Goal: Navigation & Orientation: Find specific page/section

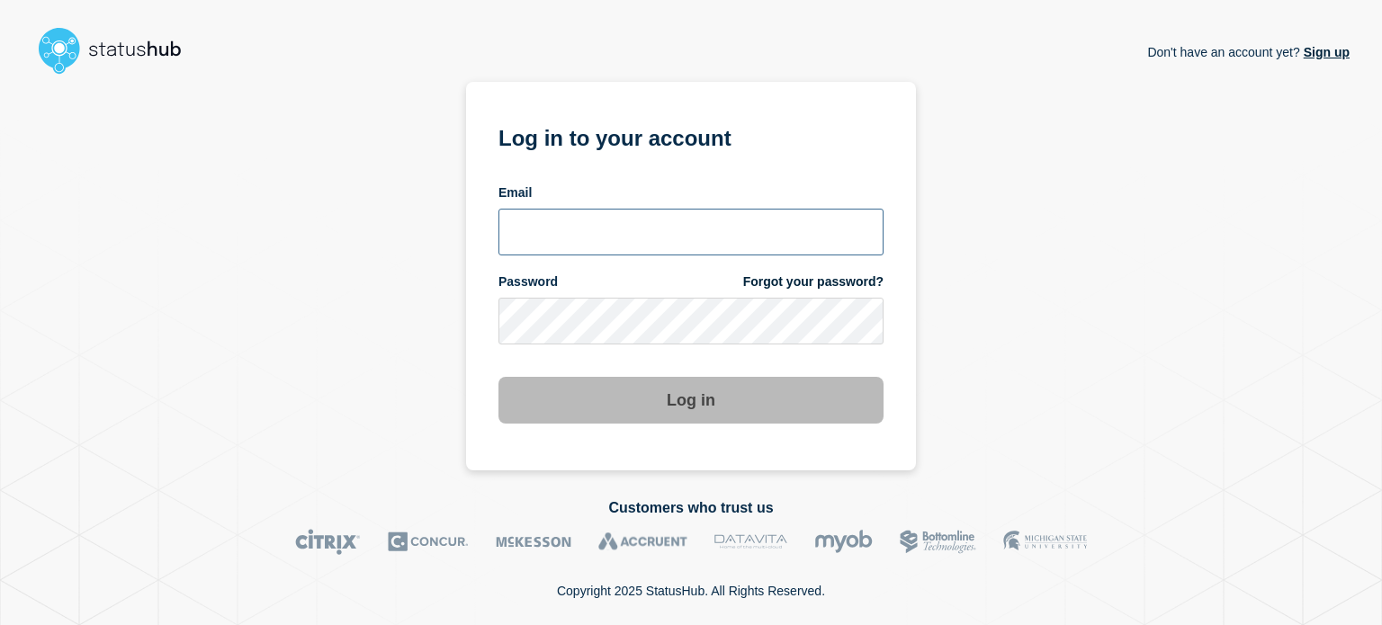
type input "xandra.martens@conexon.us"
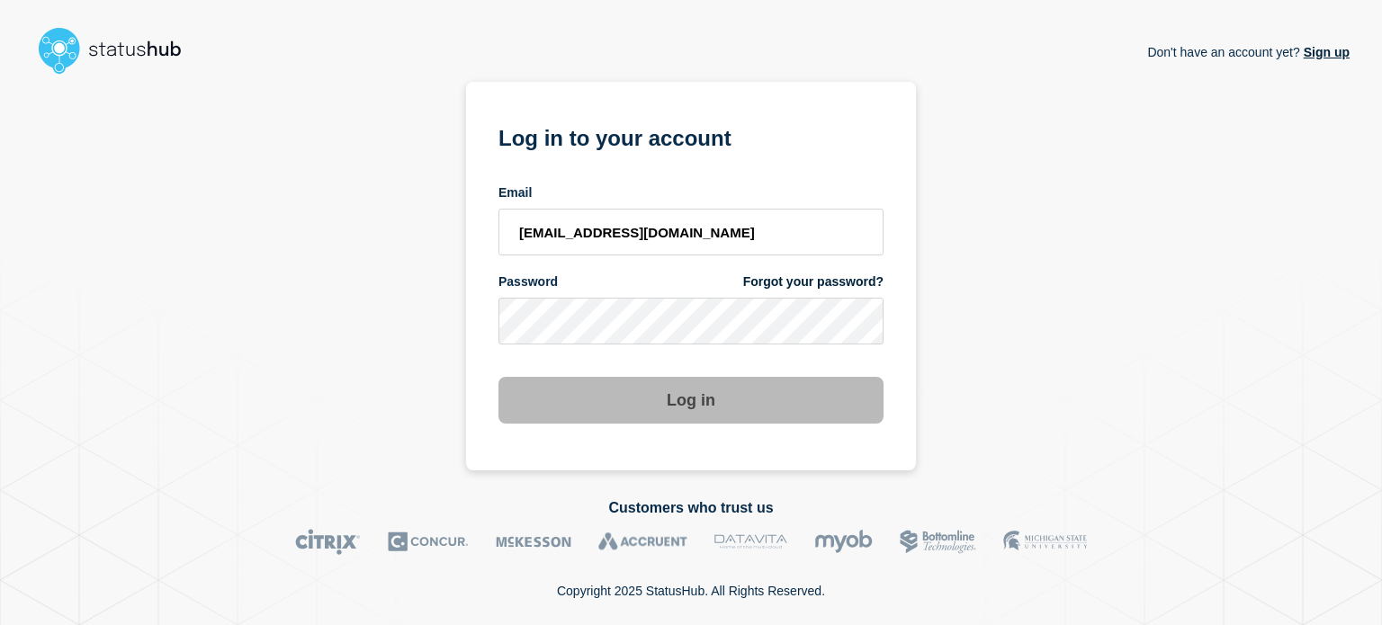
click at [702, 393] on button "Log in" at bounding box center [691, 400] width 385 height 47
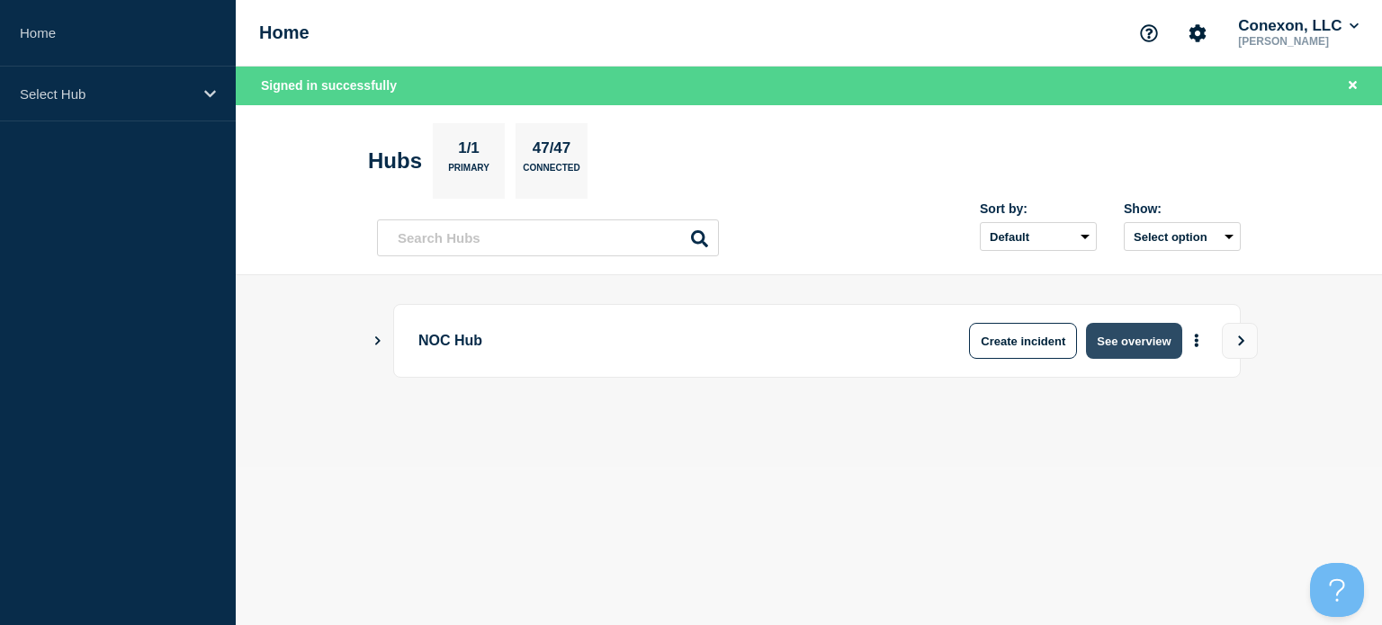
click at [1151, 342] on button "See overview" at bounding box center [1133, 341] width 95 height 36
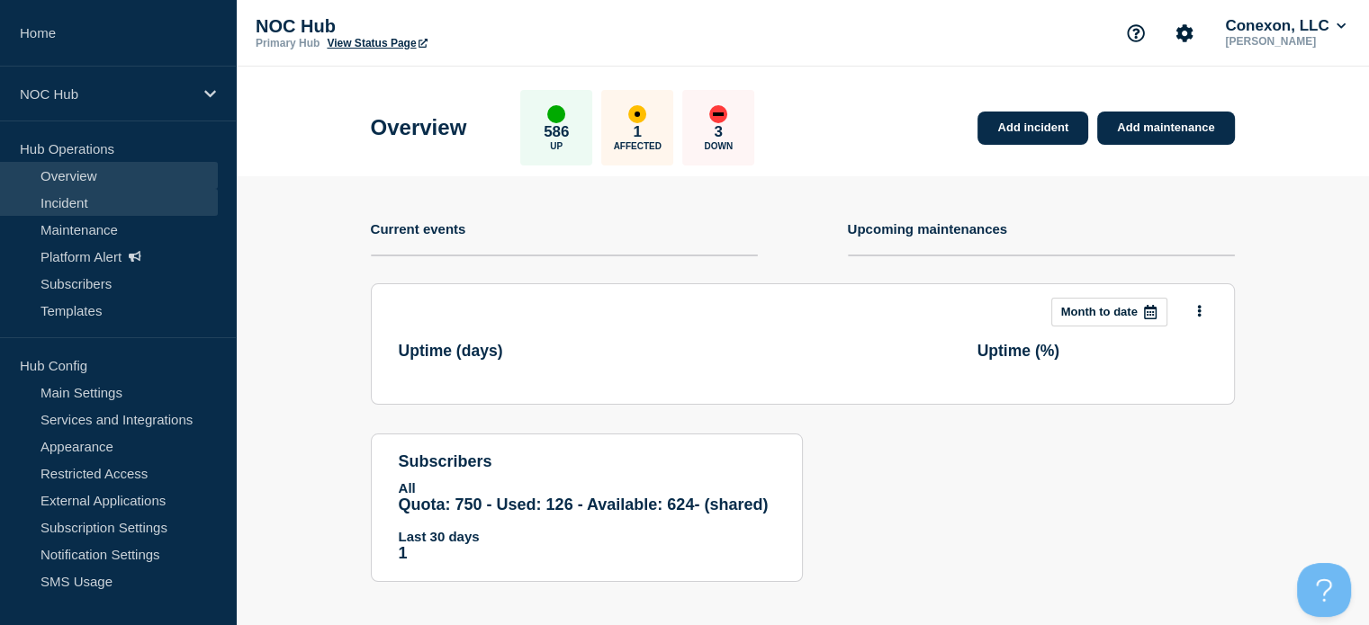
click at [69, 204] on link "Incident" at bounding box center [109, 202] width 218 height 27
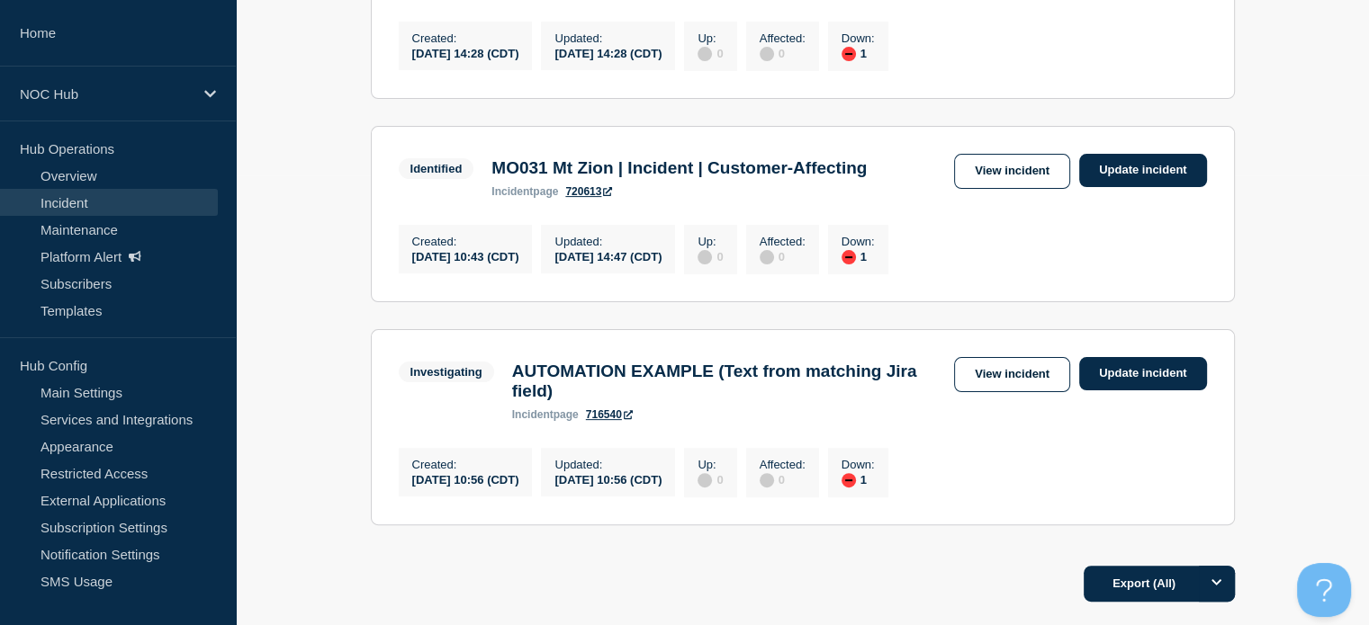
scroll to position [270, 0]
